Goal: Task Accomplishment & Management: Manage account settings

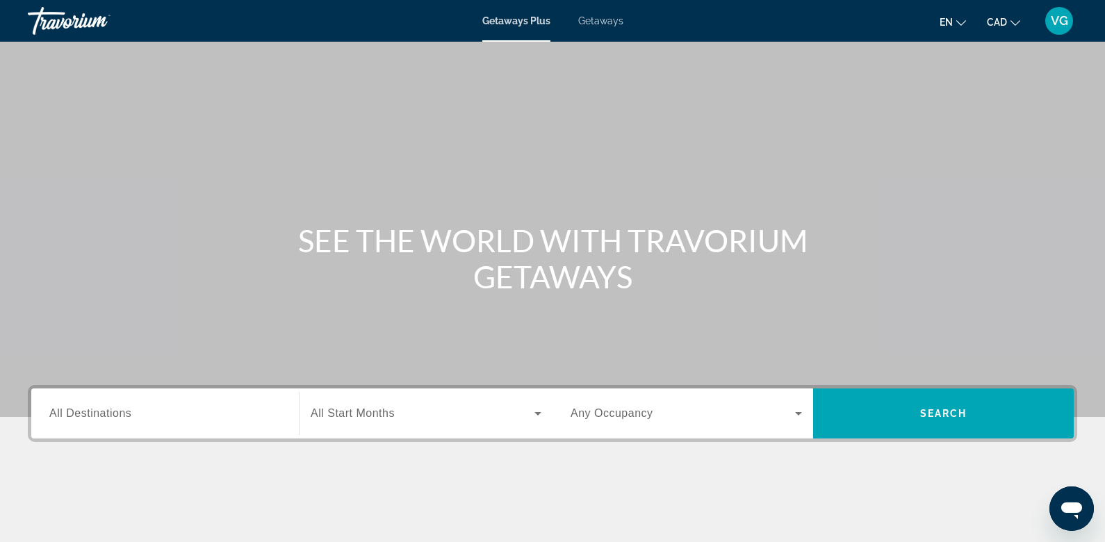
click at [1059, 14] on span "VG" at bounding box center [1058, 21] width 17 height 14
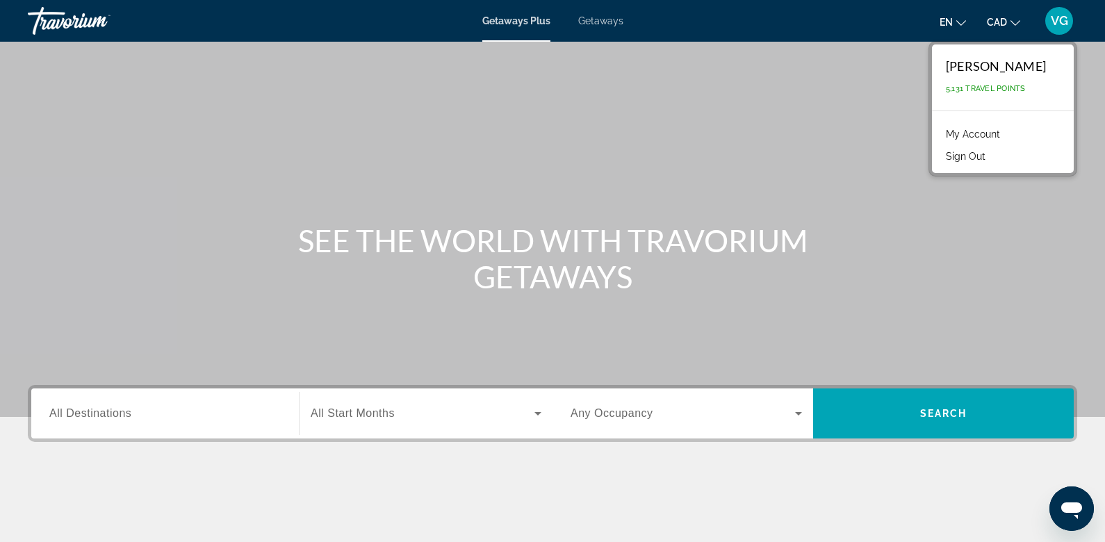
click at [970, 130] on link "My Account" at bounding box center [973, 134] width 68 height 18
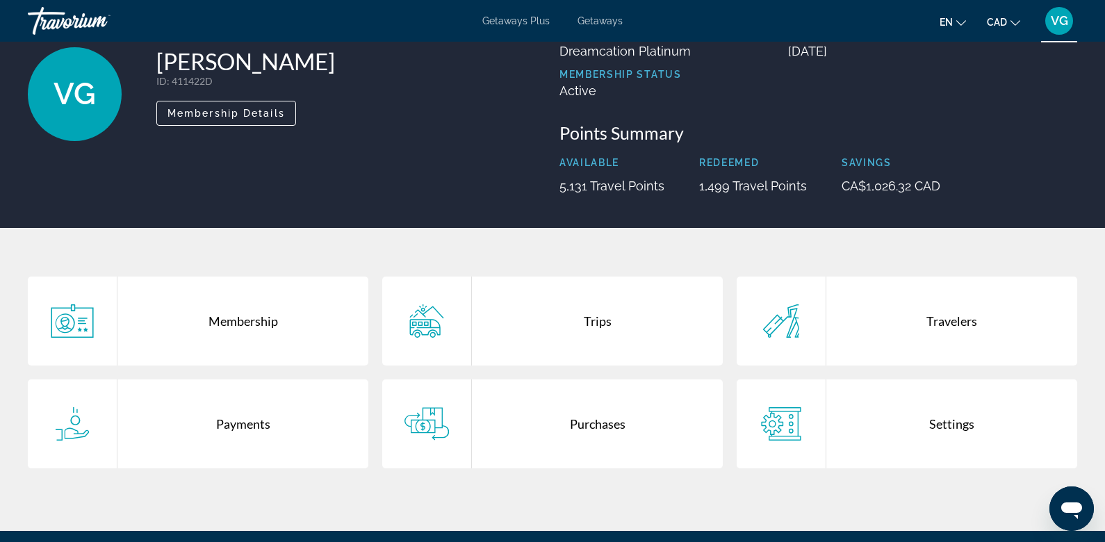
scroll to position [87, 0]
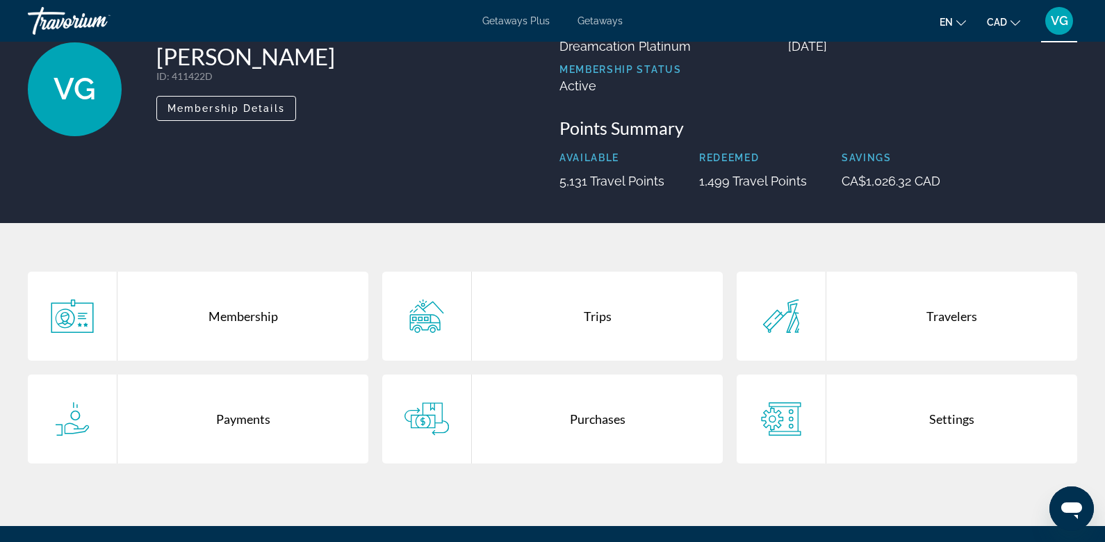
click at [578, 424] on div "Purchases" at bounding box center [597, 418] width 251 height 89
